Goal: Check status: Check status

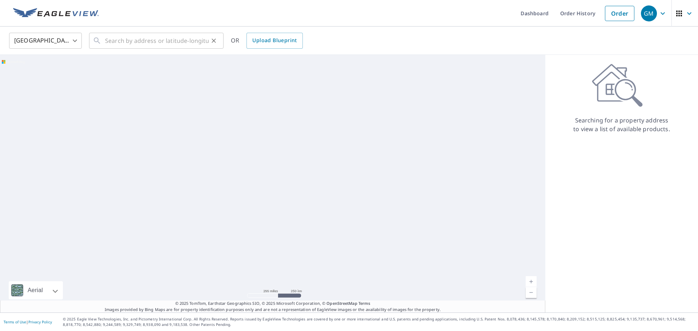
click at [104, 40] on div "​" at bounding box center [156, 41] width 134 height 16
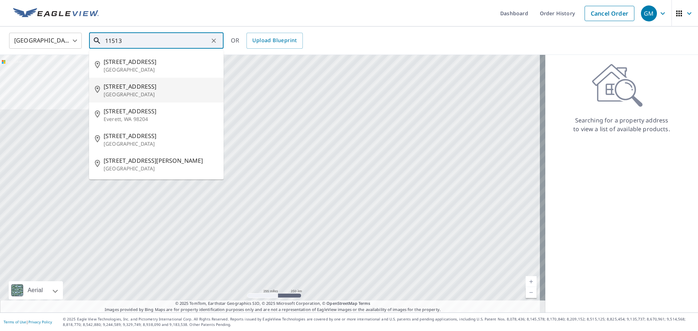
type input "11513"
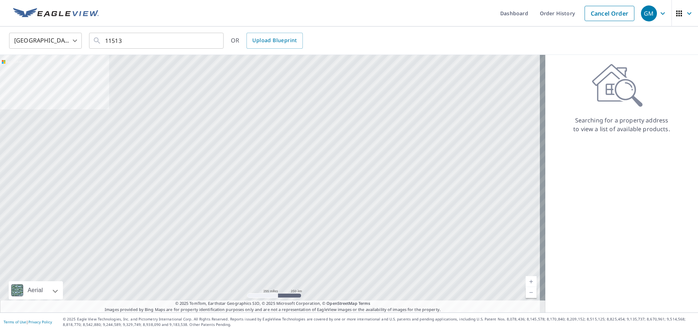
click at [353, 29] on div "United States [GEOGRAPHIC_DATA] ​ 11513 ​ OR Upload Blueprint" at bounding box center [349, 41] width 698 height 28
click at [547, 12] on link "Order History" at bounding box center [557, 13] width 47 height 27
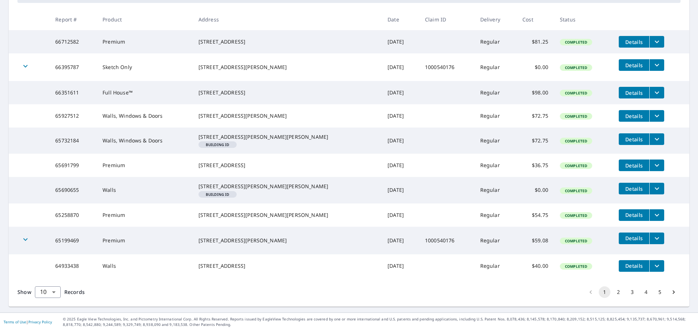
scroll to position [163, 0]
click at [613, 292] on button "2" at bounding box center [618, 292] width 12 height 12
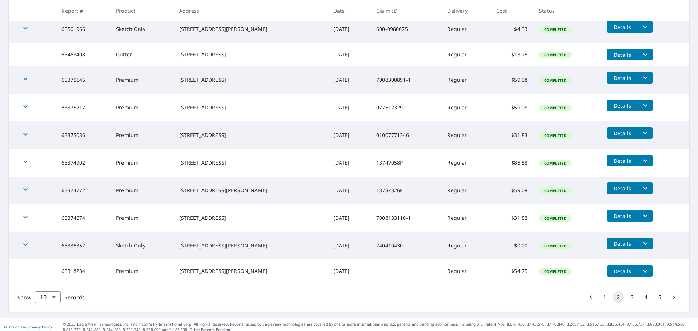
scroll to position [157, 0]
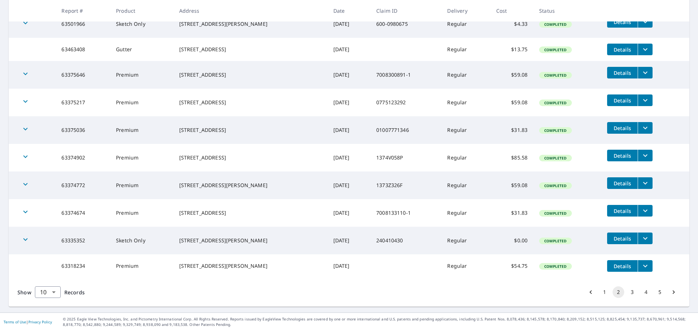
click at [627, 293] on button "3" at bounding box center [632, 292] width 12 height 12
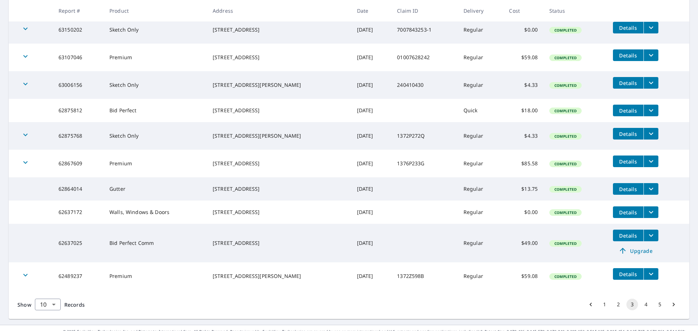
scroll to position [145, 0]
